Goal: Task Accomplishment & Management: Use online tool/utility

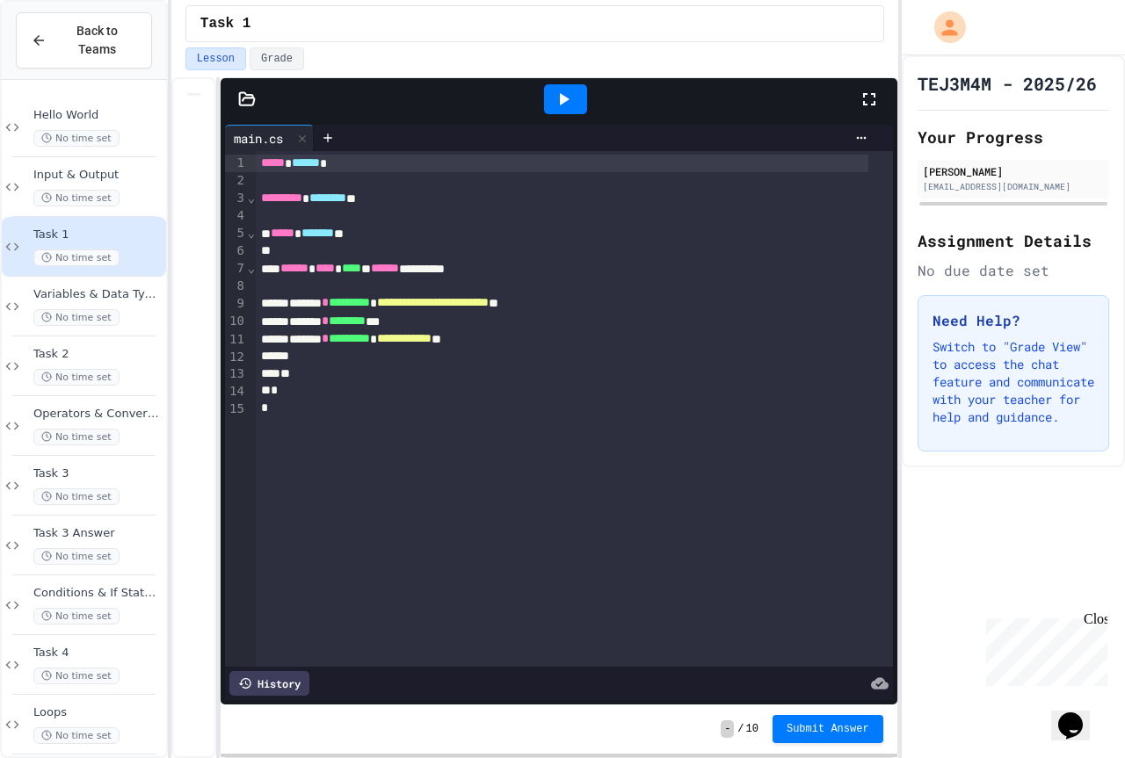
scroll to position [535, 0]
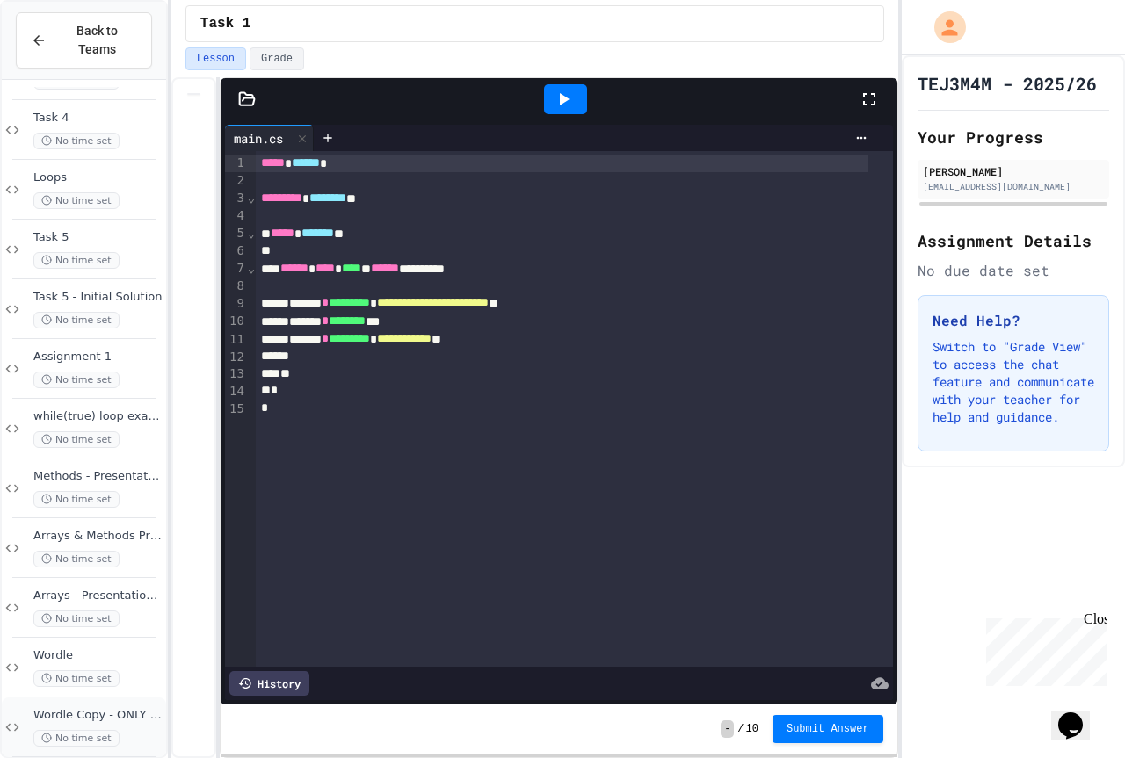
click at [84, 730] on span "No time set" at bounding box center [76, 738] width 86 height 17
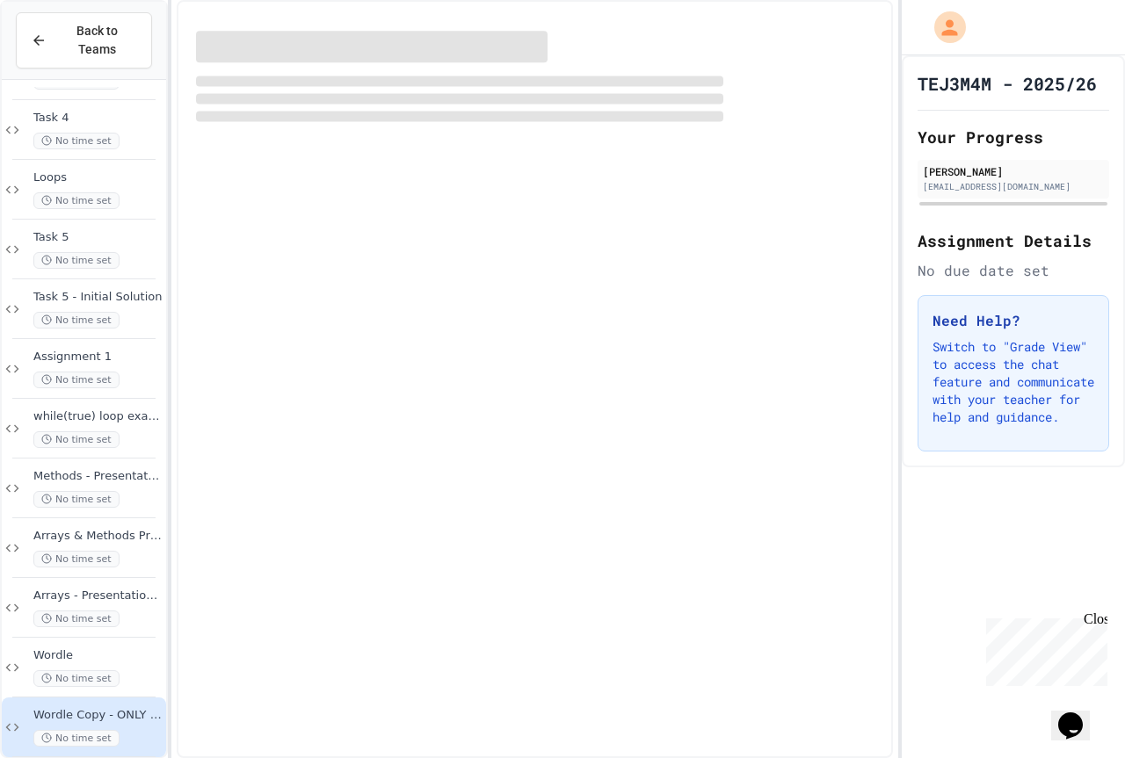
scroll to position [514, 0]
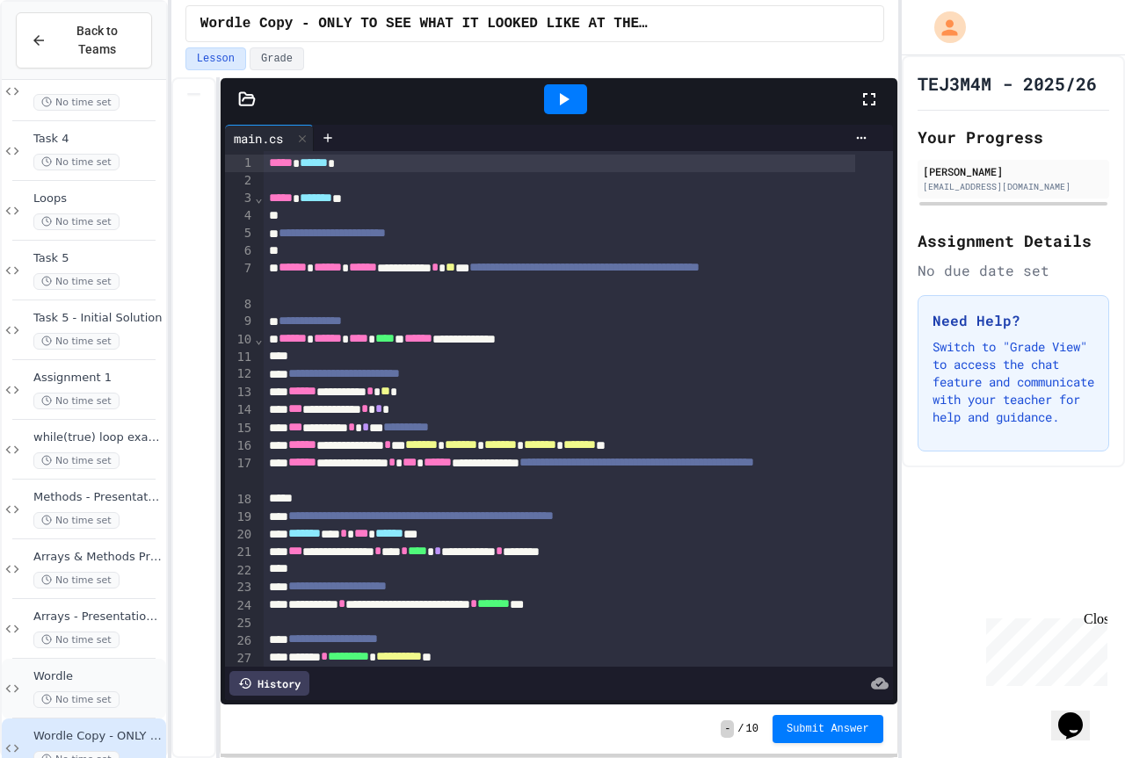
click at [93, 659] on div "Wordle No time set" at bounding box center [84, 689] width 164 height 60
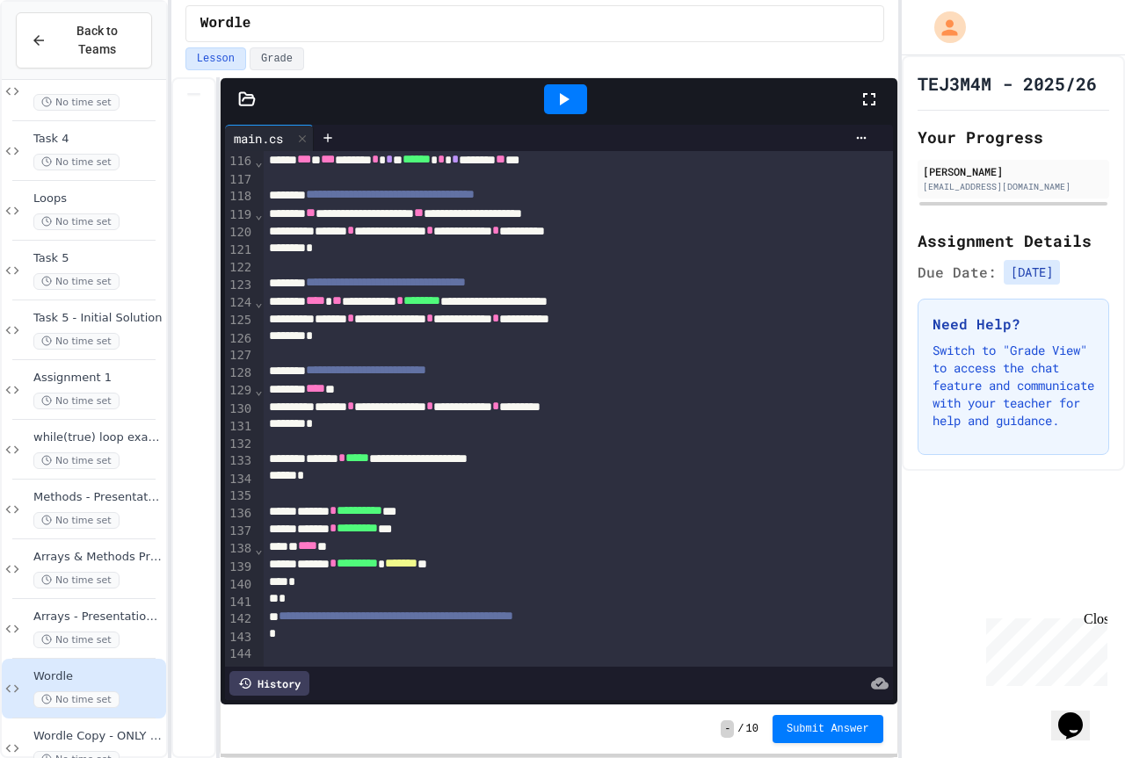
scroll to position [2081, 0]
click at [554, 83] on div at bounding box center [565, 99] width 61 height 47
click at [557, 97] on icon at bounding box center [563, 99] width 21 height 21
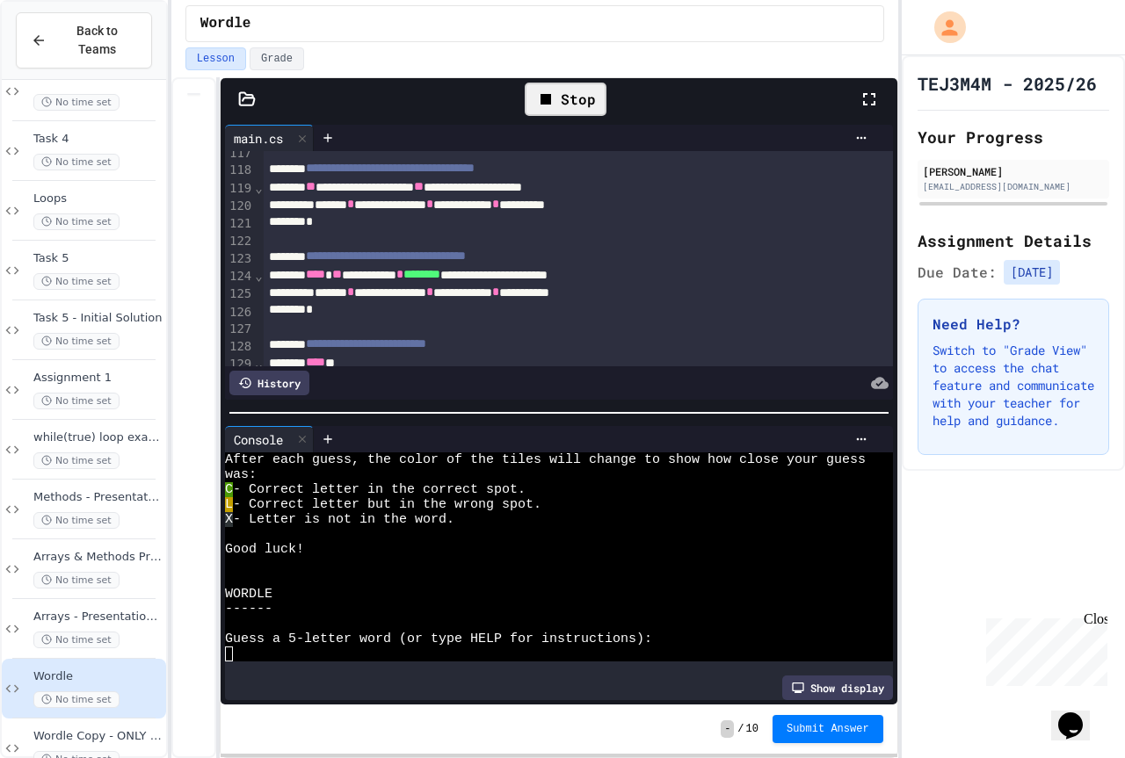
scroll to position [0, 0]
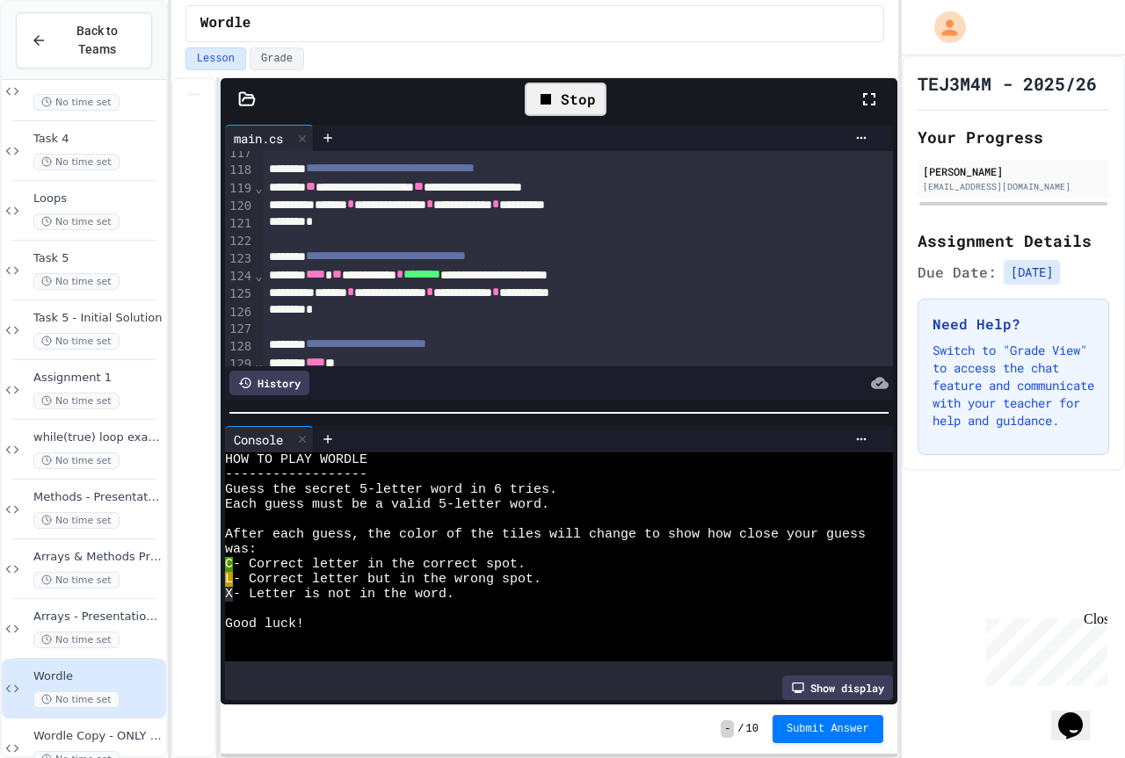
click at [304, 436] on icon at bounding box center [302, 439] width 7 height 7
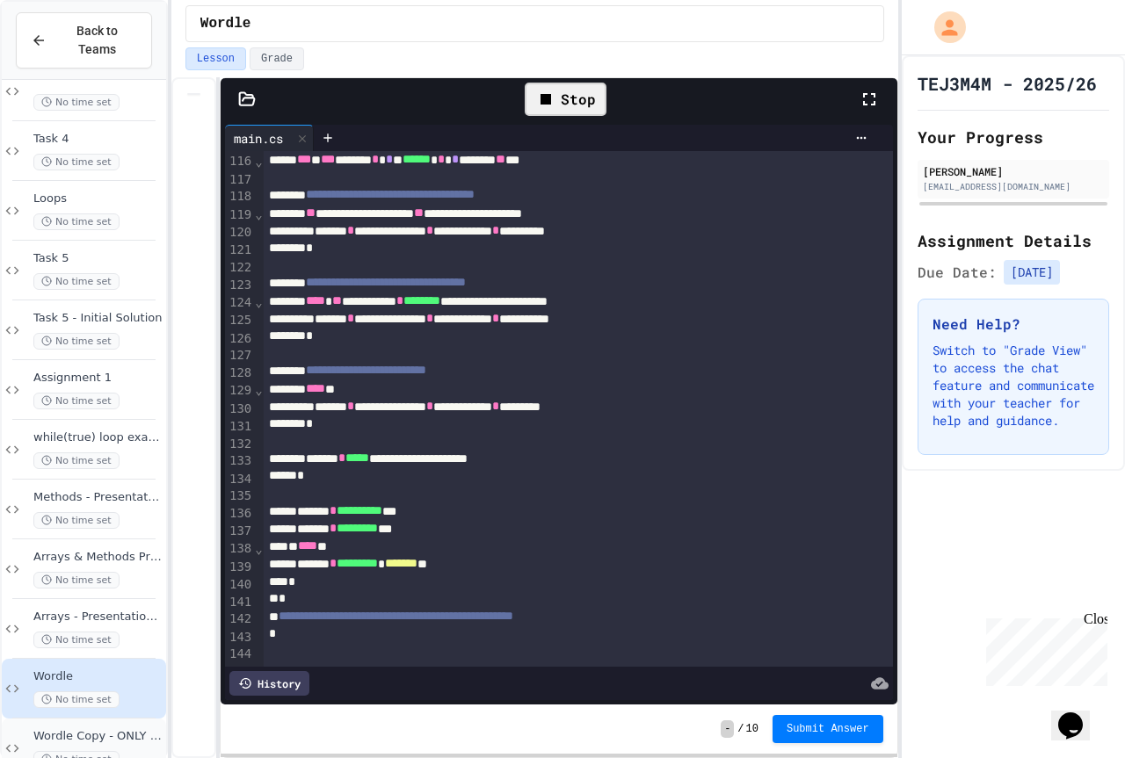
click at [47, 729] on span "Wordle Copy - ONLY TO SEE WHAT IT LOOKED LIKE AT THE START" at bounding box center [97, 736] width 129 height 15
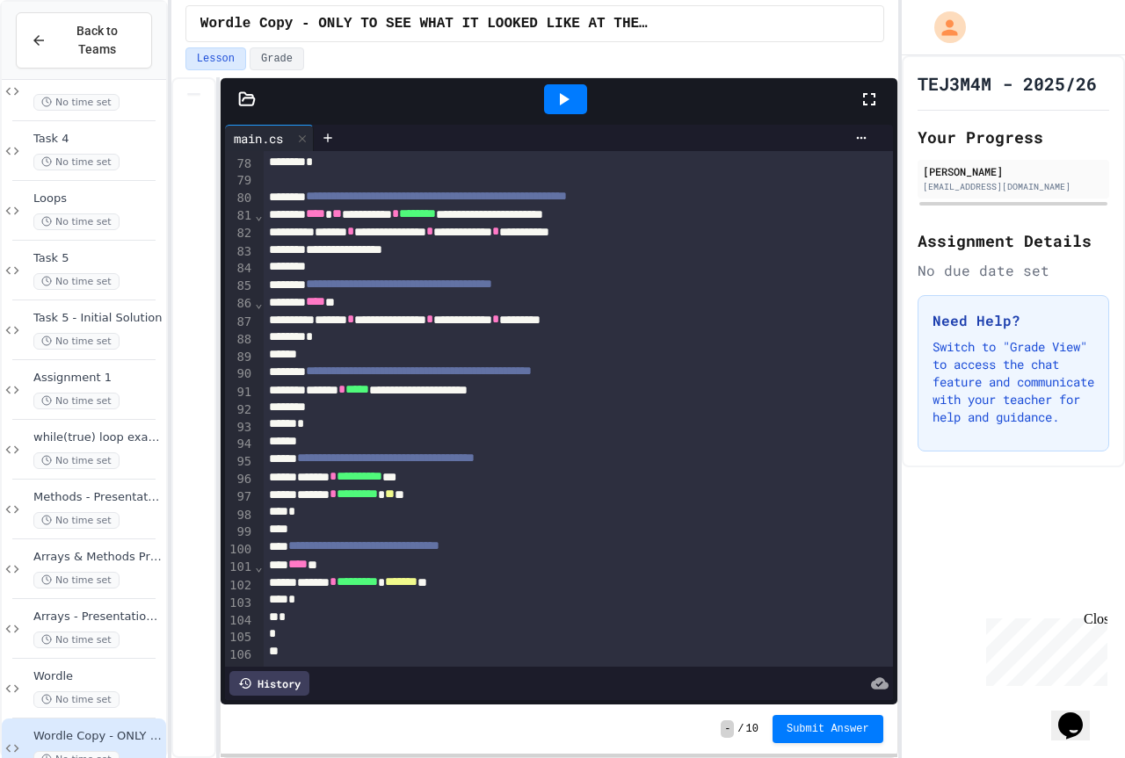
scroll to position [1510, 0]
click at [73, 669] on div "Wordle No time set" at bounding box center [97, 688] width 129 height 39
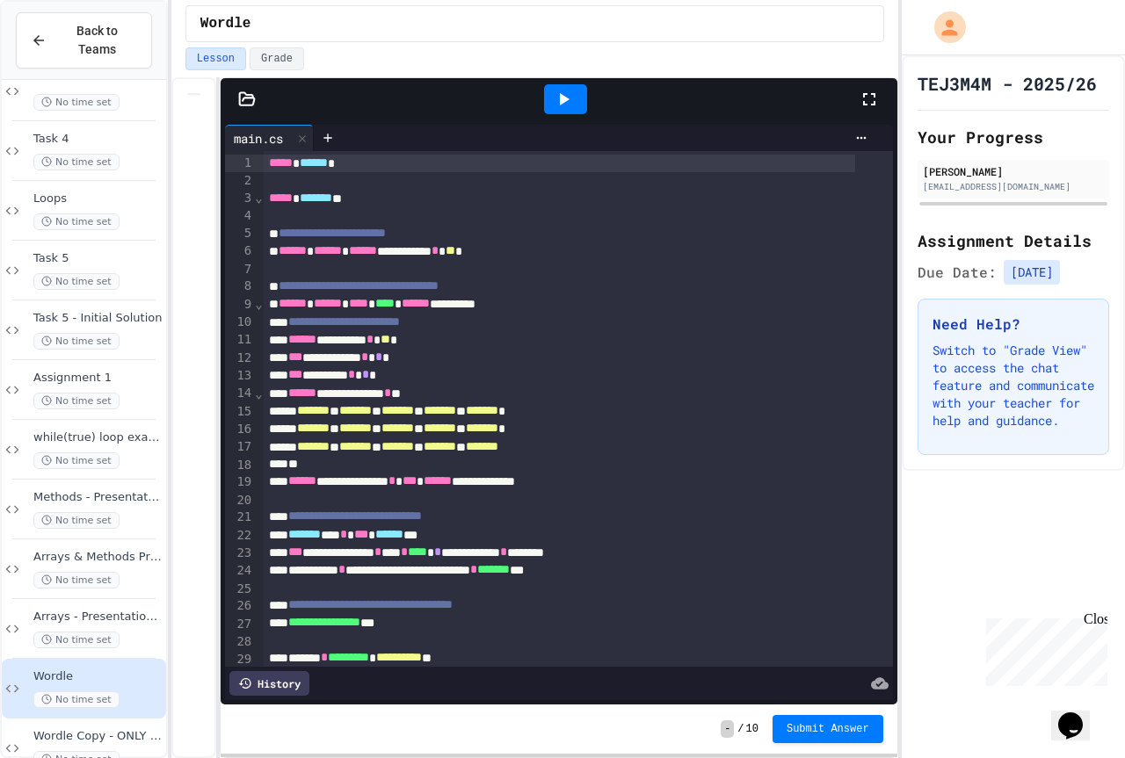
drag, startPoint x: 286, startPoint y: 635, endPoint x: 171, endPoint y: -106, distance: 750.4
click at [171, 0] on html "**********" at bounding box center [562, 379] width 1125 height 758
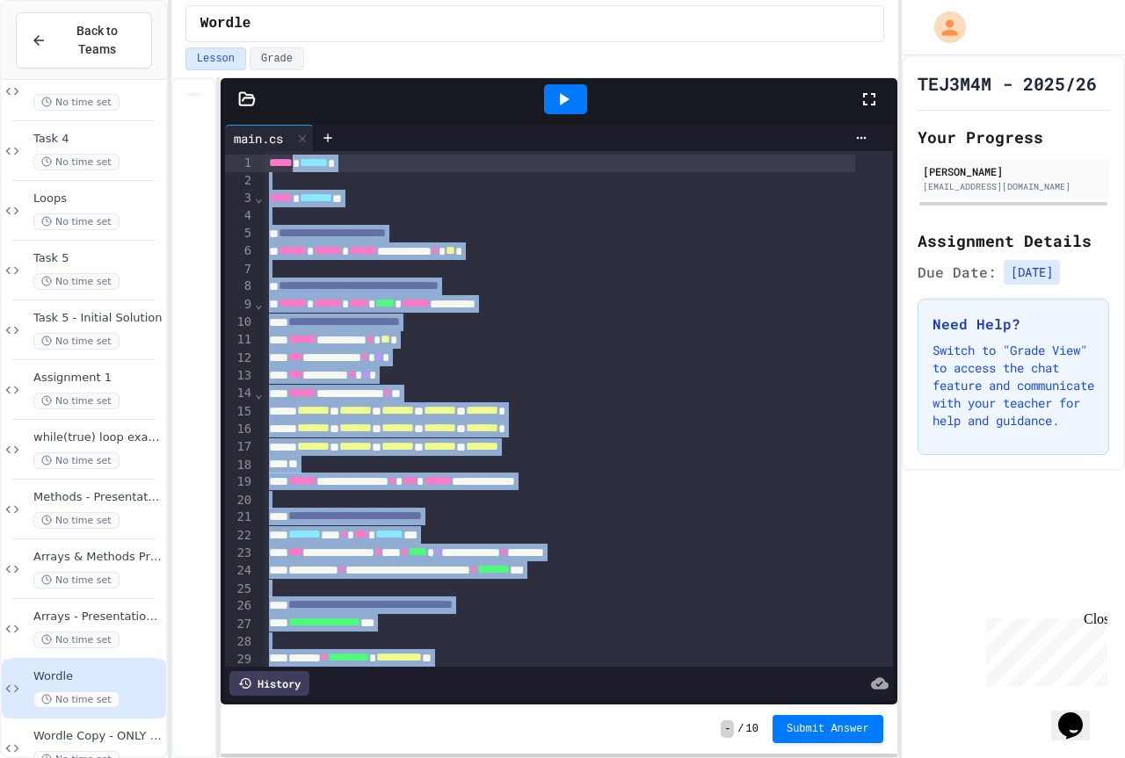
click at [707, 471] on div "**" at bounding box center [560, 465] width 592 height 18
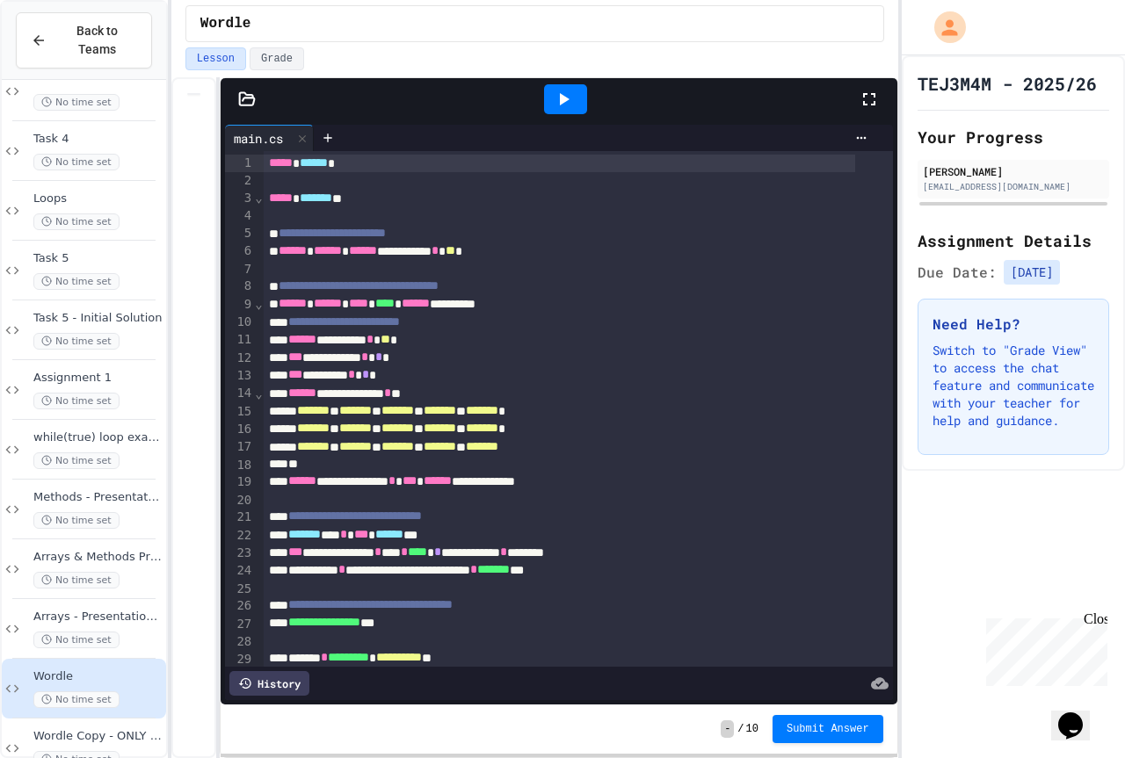
drag, startPoint x: 319, startPoint y: 616, endPoint x: 230, endPoint y: -106, distance: 727.6
click at [230, 0] on html "**********" at bounding box center [562, 379] width 1125 height 758
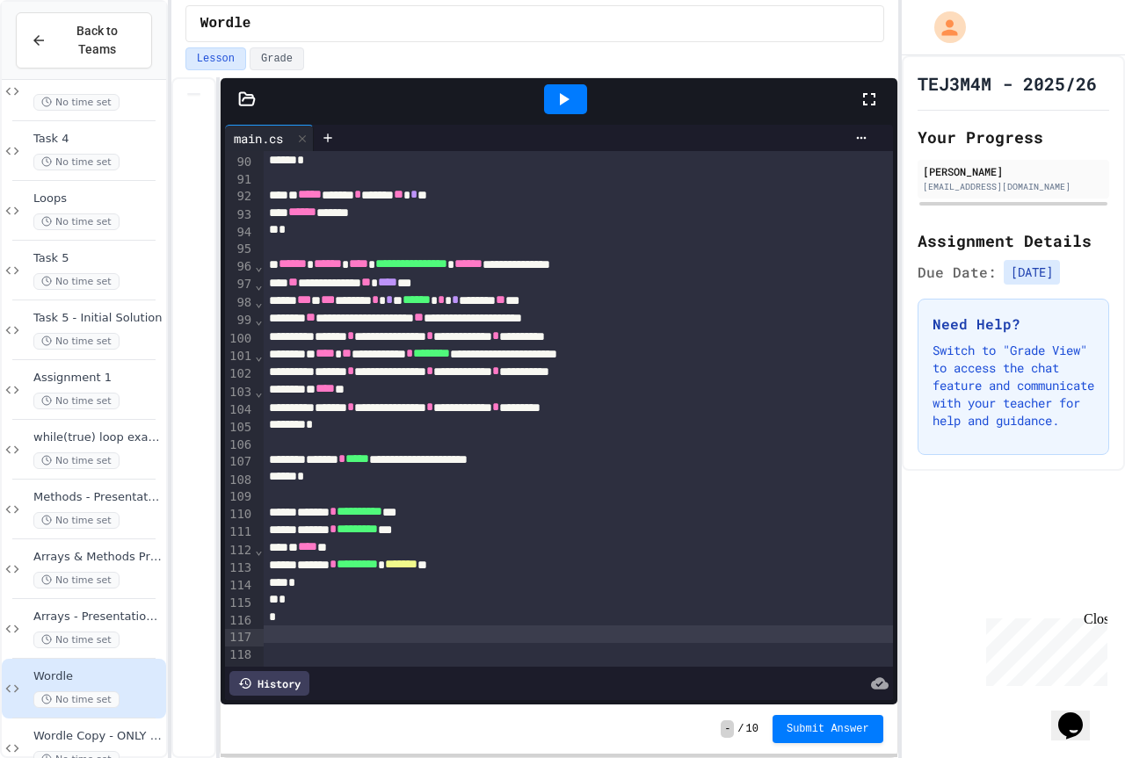
scroll to position [1621, 0]
click at [554, 115] on div at bounding box center [565, 99] width 61 height 47
click at [559, 101] on icon at bounding box center [563, 99] width 21 height 21
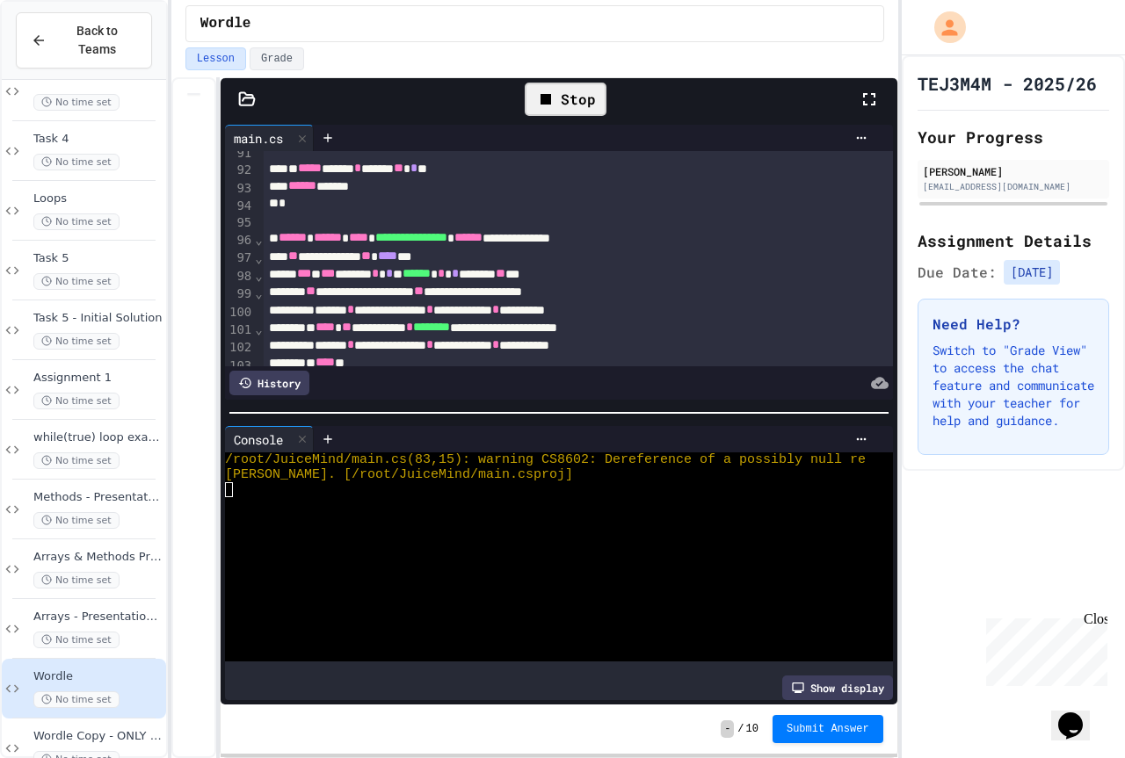
scroll to position [105, 0]
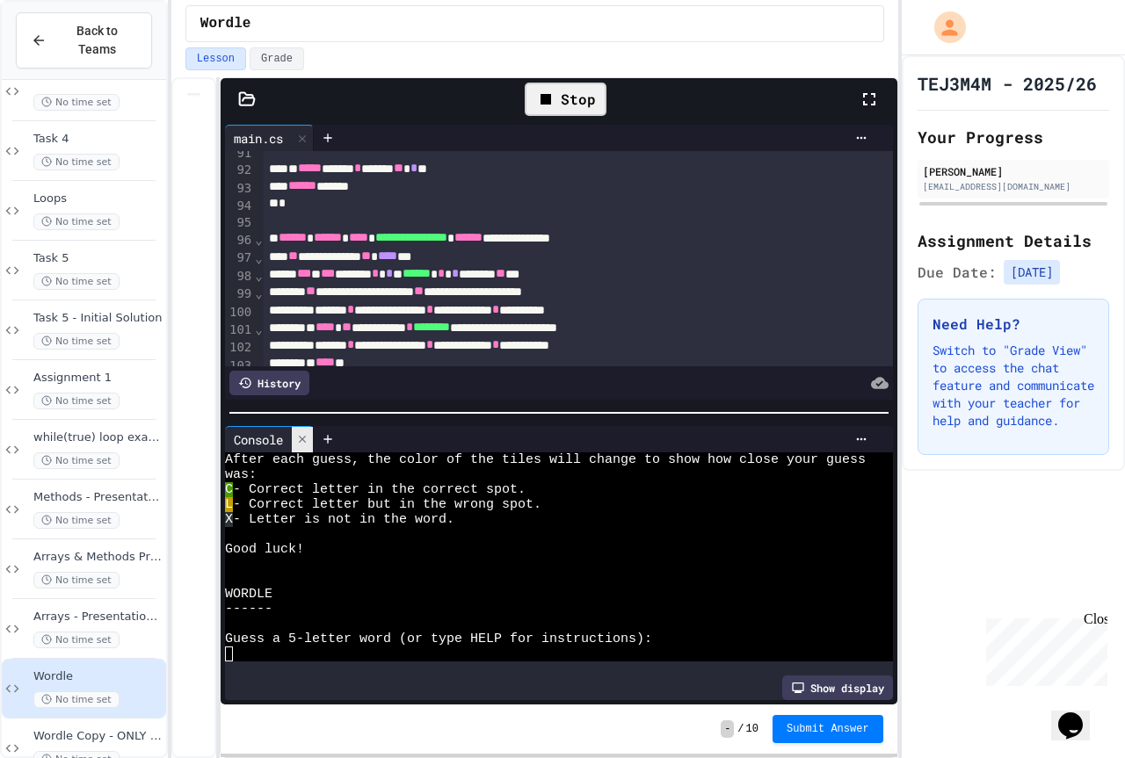
click at [308, 433] on icon at bounding box center [302, 439] width 12 height 12
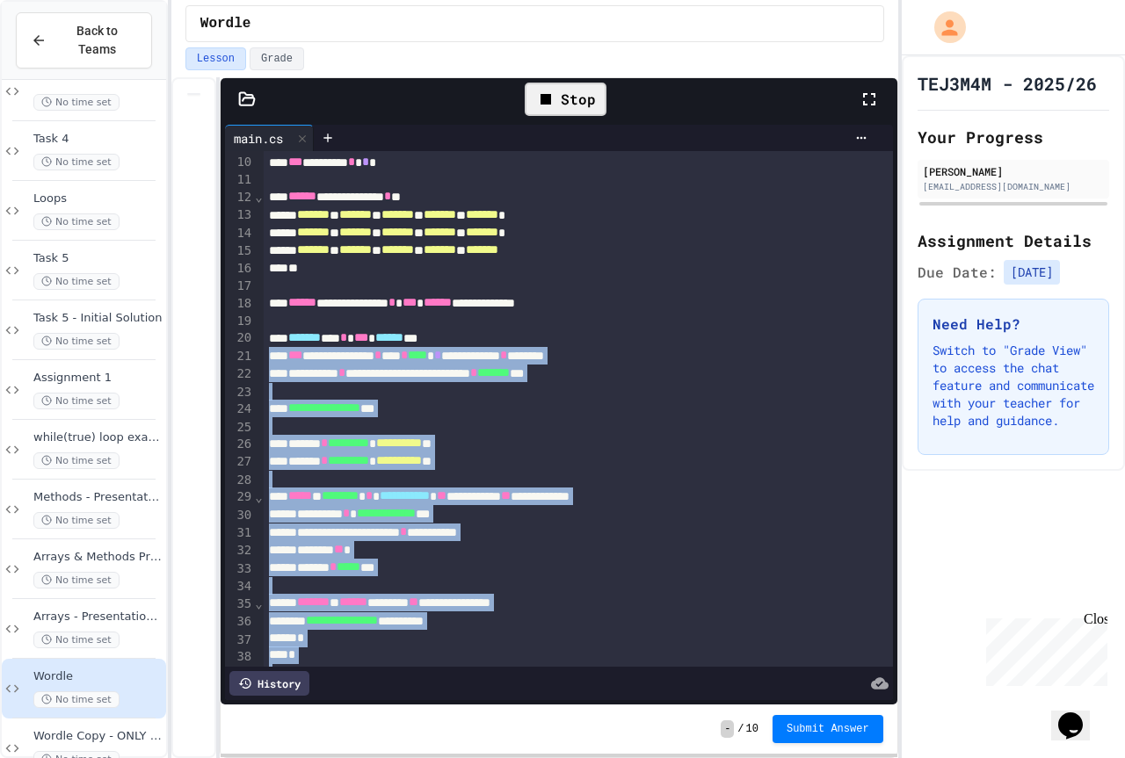
scroll to position [0, 0]
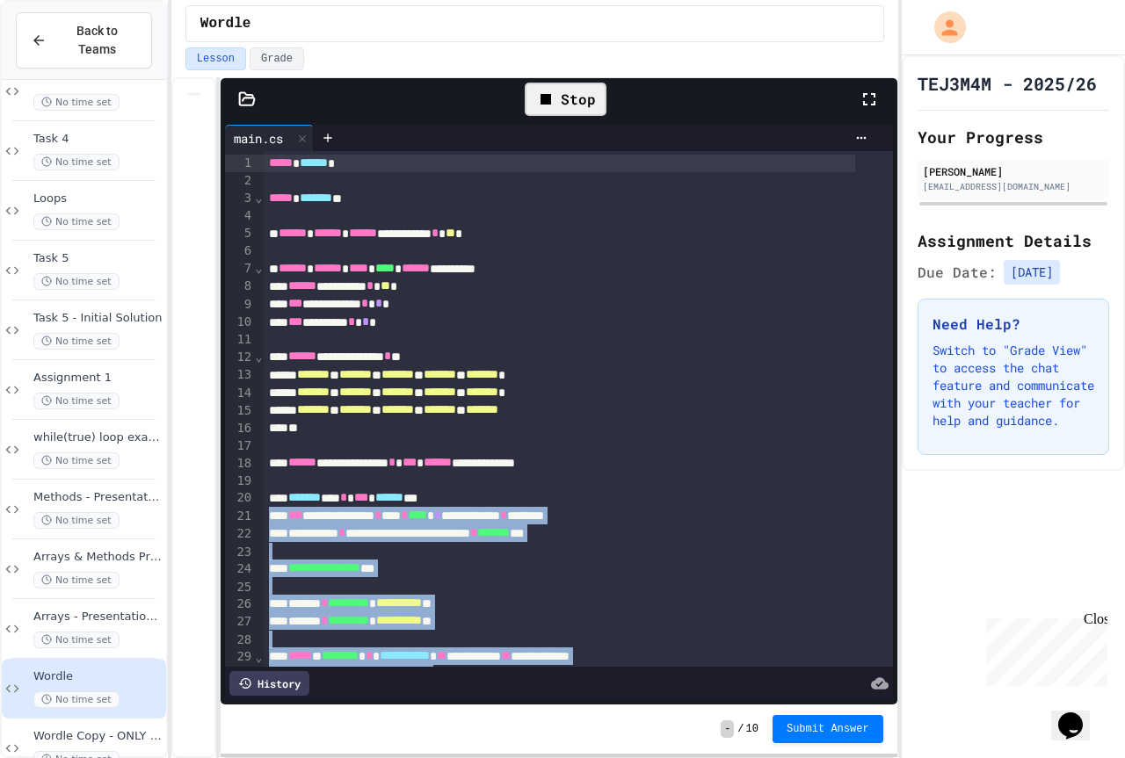
drag, startPoint x: 218, startPoint y: 548, endPoint x: 128, endPoint y: -7, distance: 562.5
click at [128, 0] on html "**********" at bounding box center [562, 379] width 1125 height 758
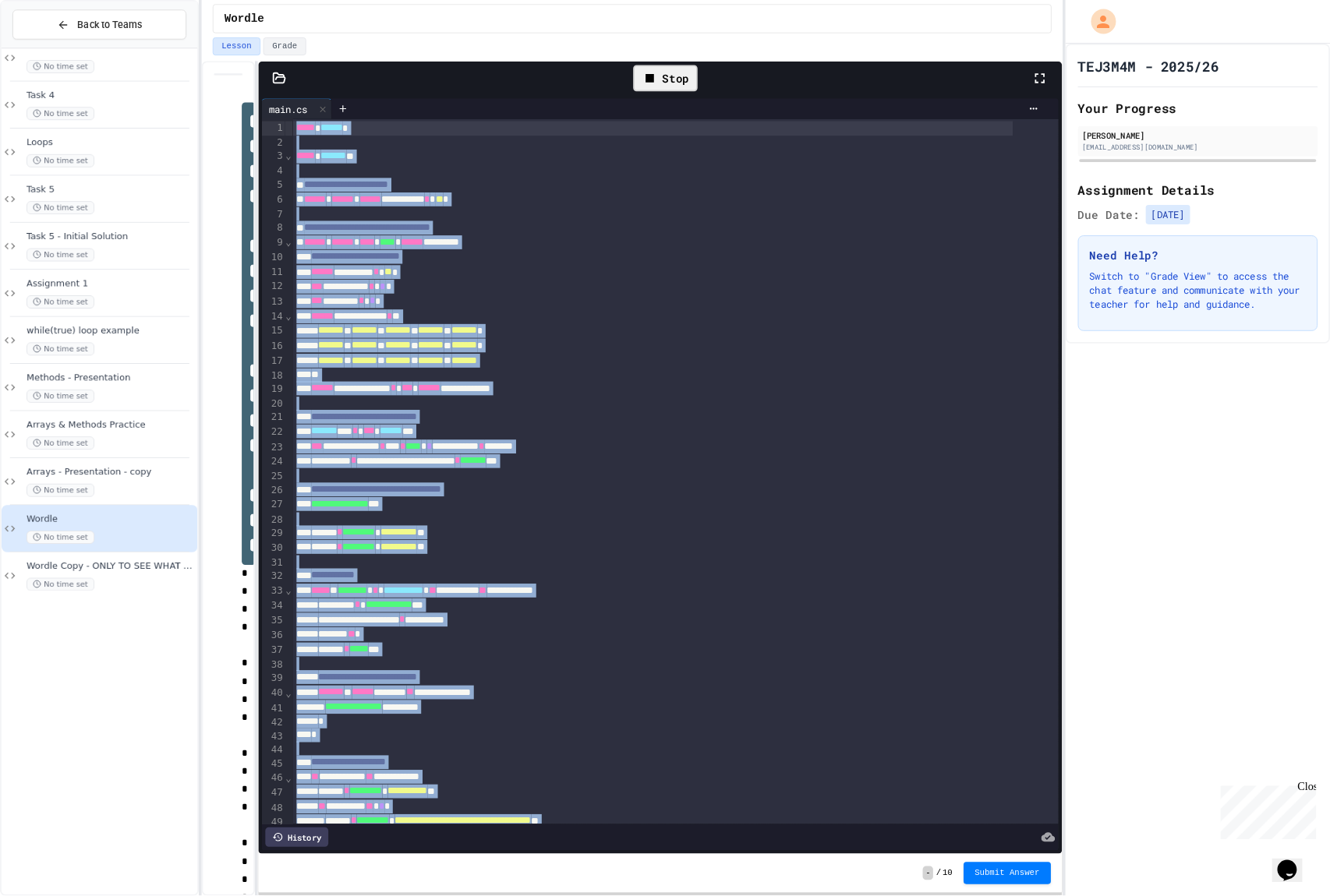
scroll to position [456, 0]
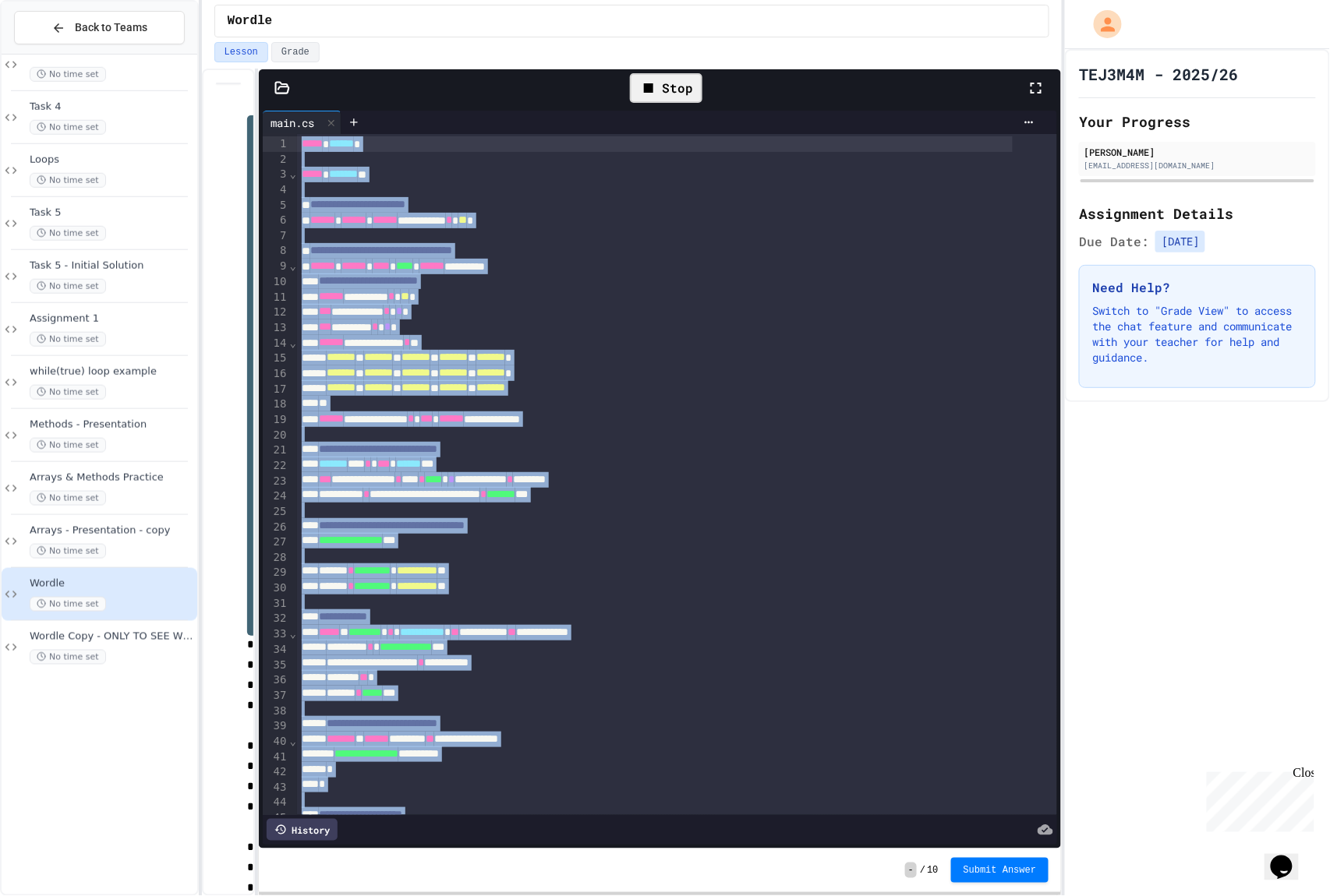
click at [645, 665] on div "**********" at bounding box center [655, 664] width 716 height 16
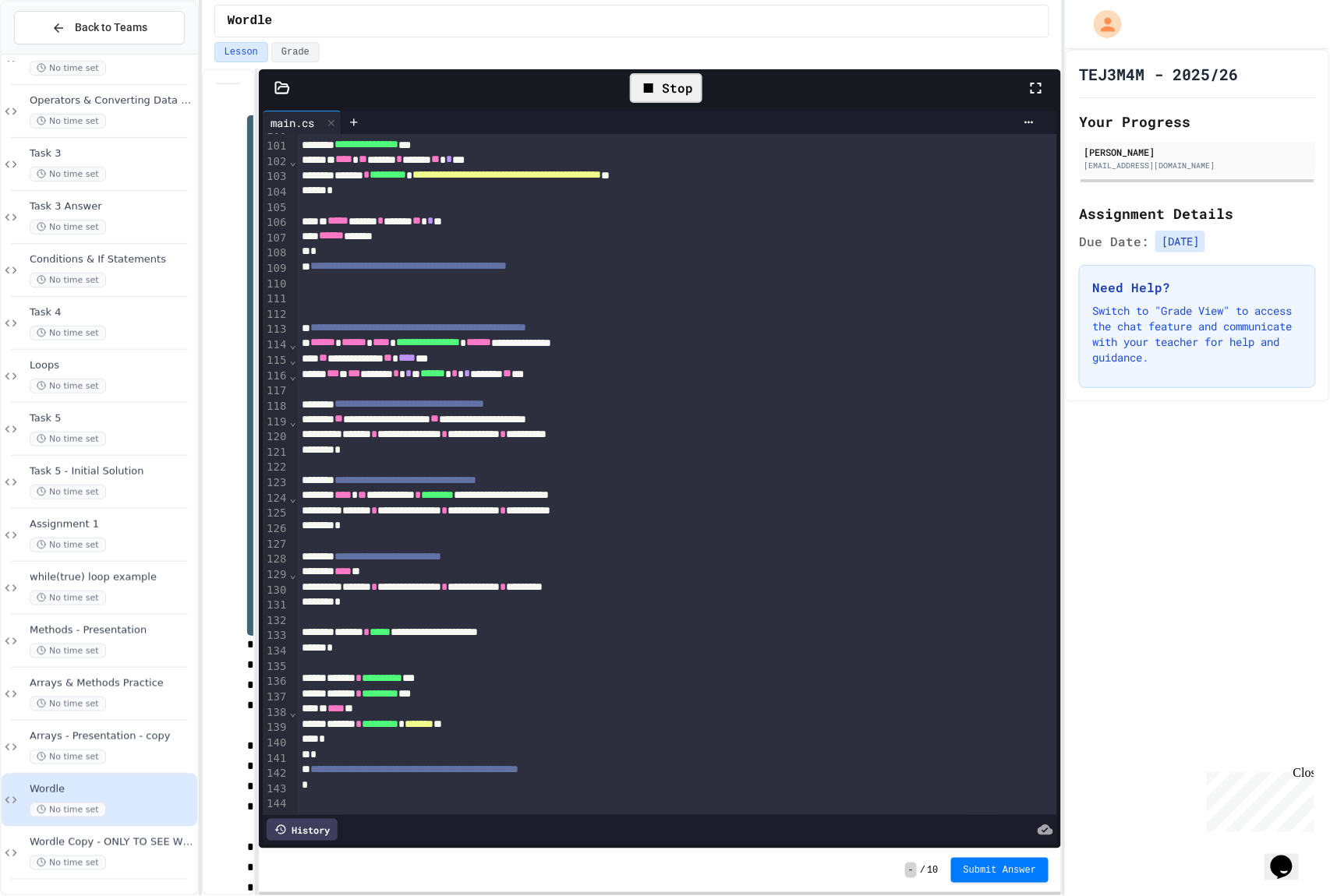
scroll to position [1563, 0]
click at [997, 672] on span "Submit Answer" at bounding box center [1000, 869] width 74 height 12
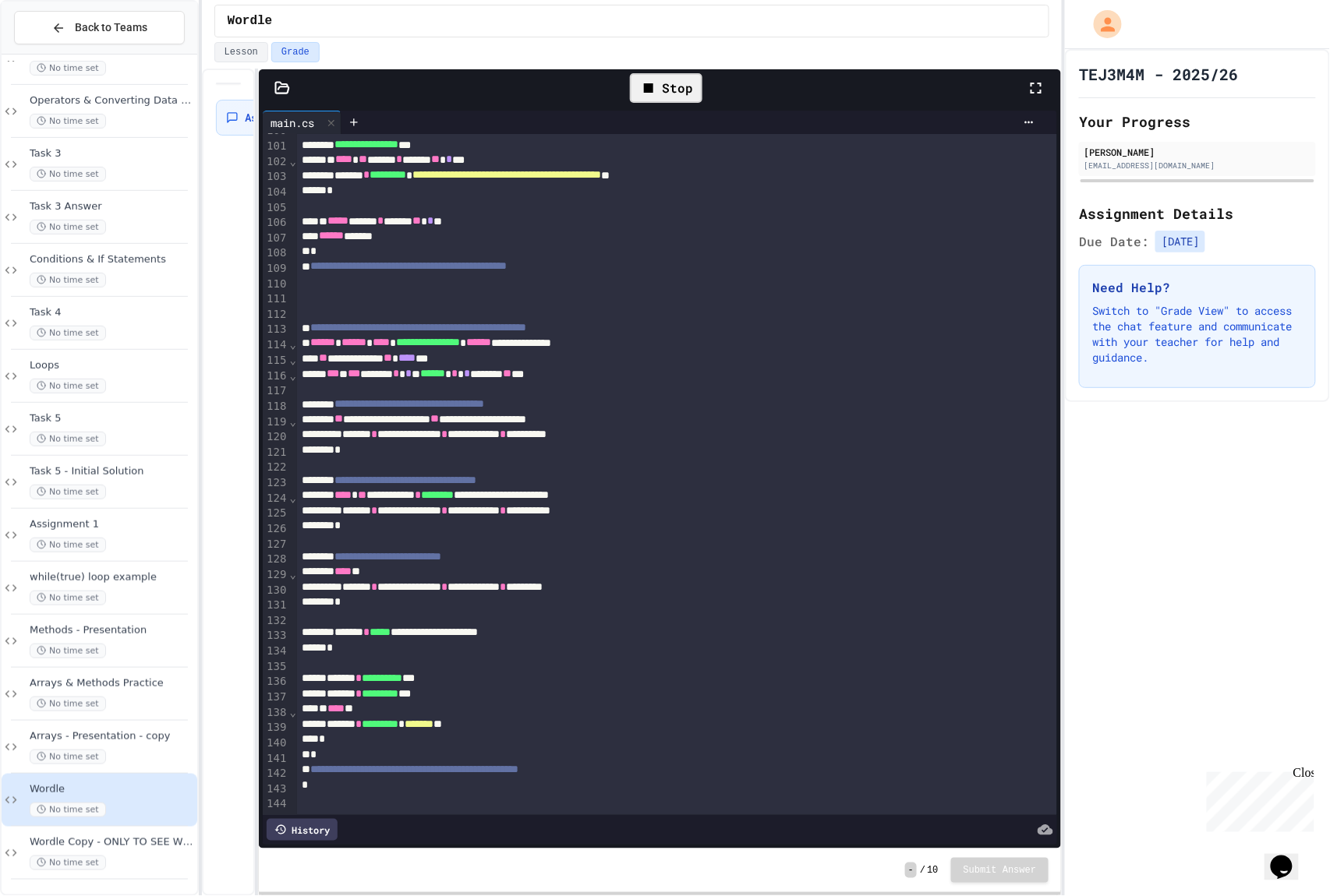
click at [665, 80] on div "Stop" at bounding box center [666, 88] width 73 height 29
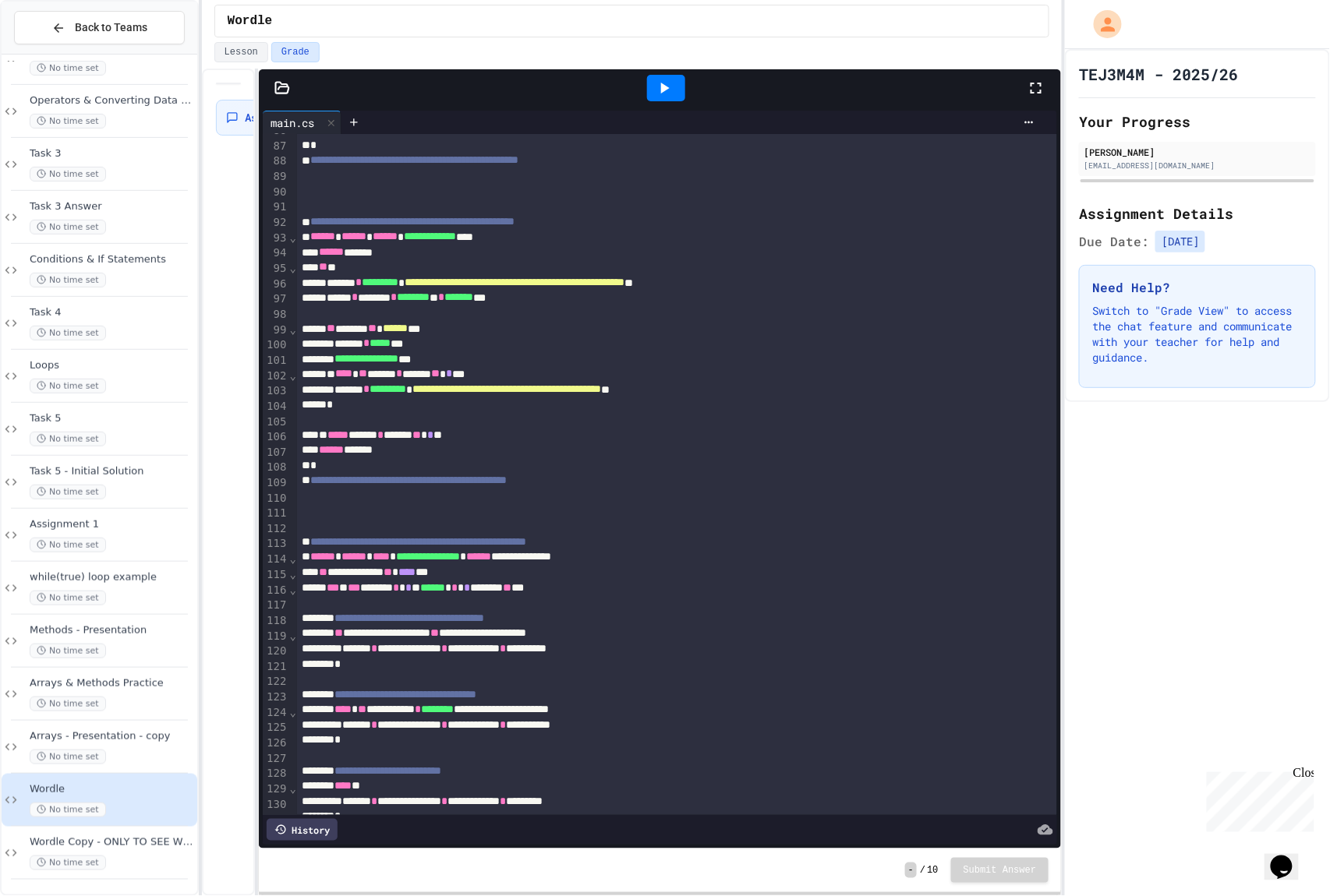
scroll to position [836, 0]
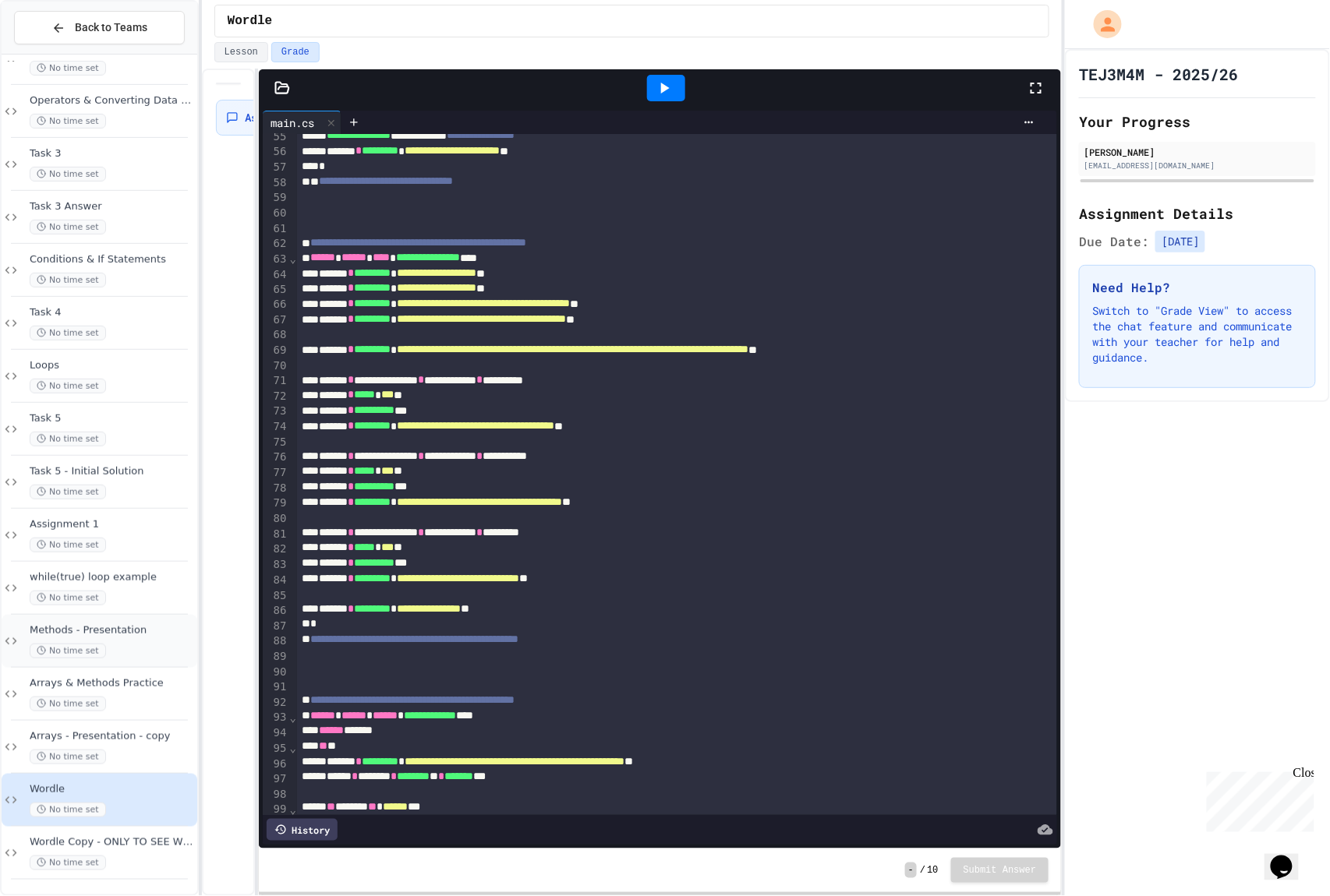
click at [27, 642] on div "Methods - Presentation No time set" at bounding box center [99, 641] width 196 height 53
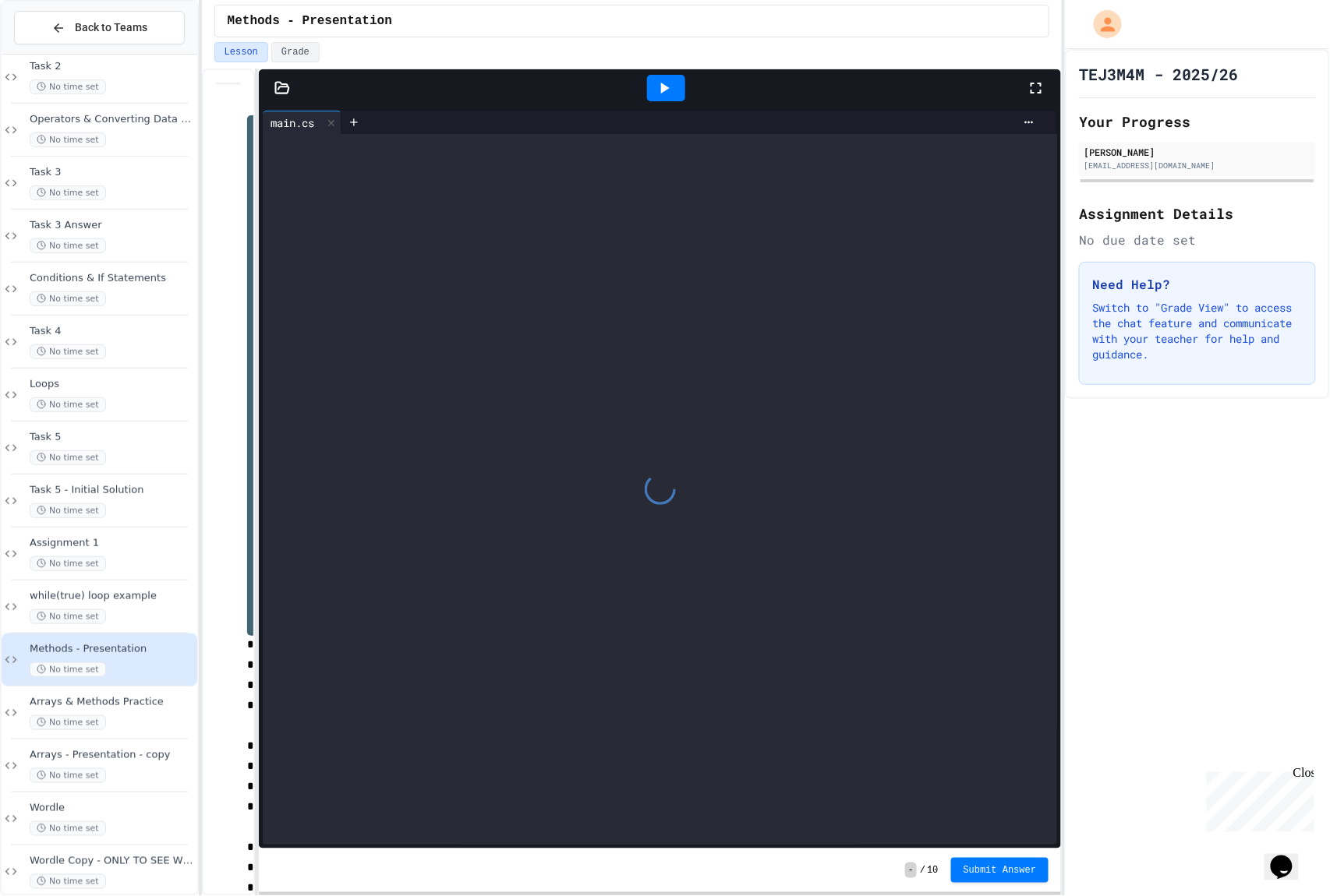
scroll to position [106, 0]
